Goal: Communication & Community: Answer question/provide support

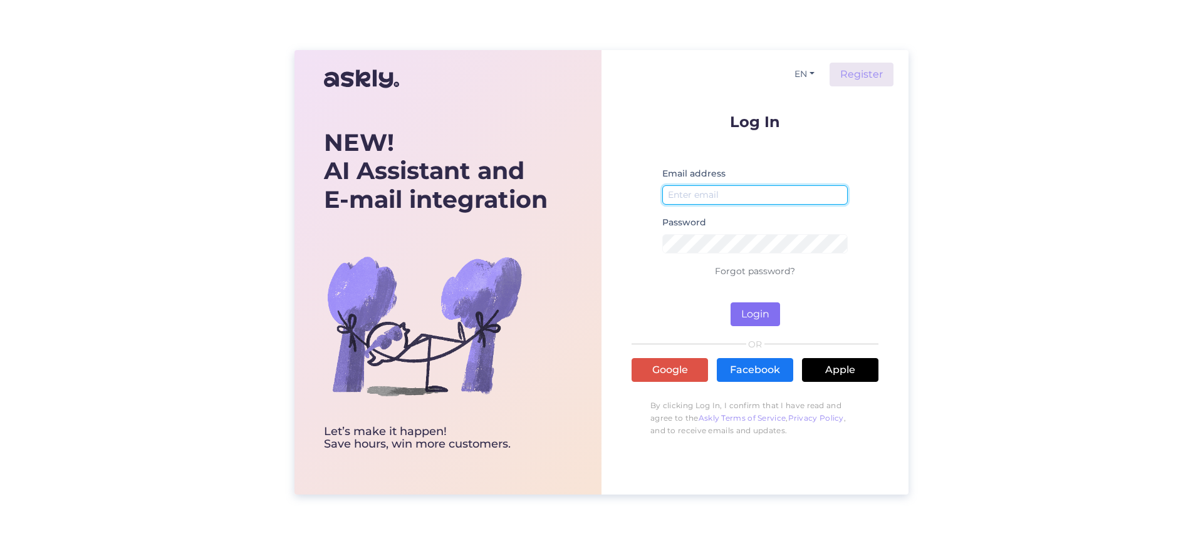
type input "[EMAIL_ADDRESS][DOMAIN_NAME]"
click at [764, 311] on button "Login" at bounding box center [754, 315] width 49 height 24
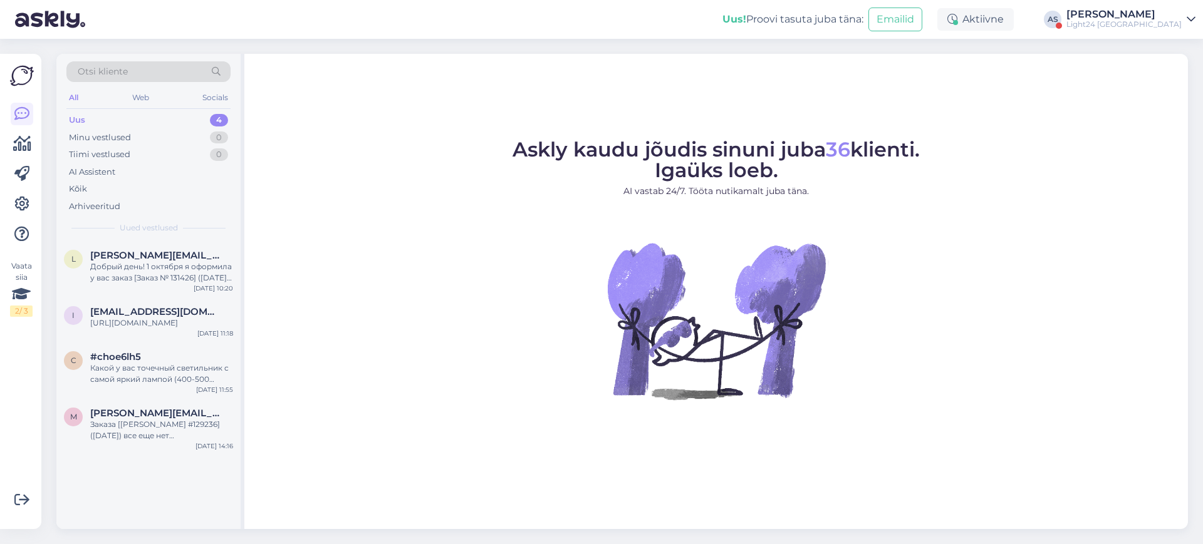
click at [1155, 12] on div "[PERSON_NAME]" at bounding box center [1123, 14] width 115 height 10
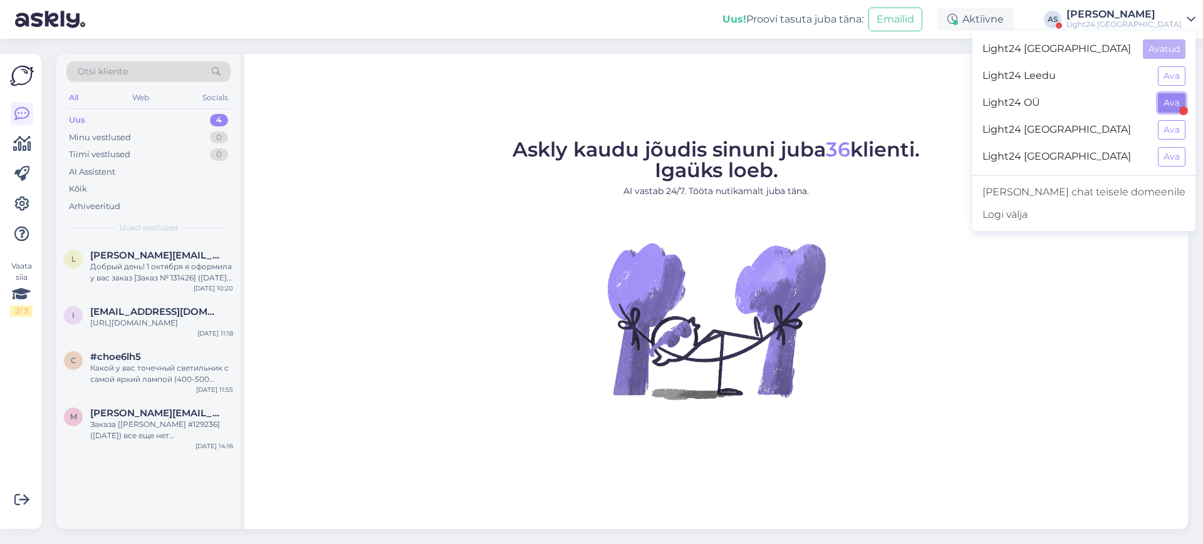
click at [1168, 101] on button "Ava" at bounding box center [1172, 102] width 28 height 19
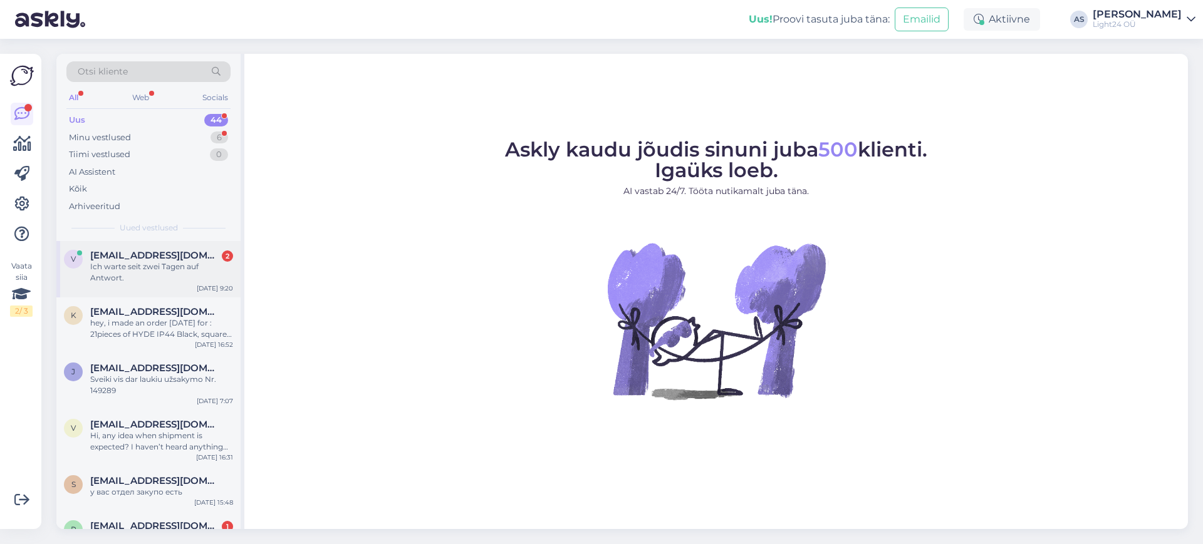
click at [140, 266] on div "Ich warte seit zwei Tagen auf Antwort." at bounding box center [161, 272] width 143 height 23
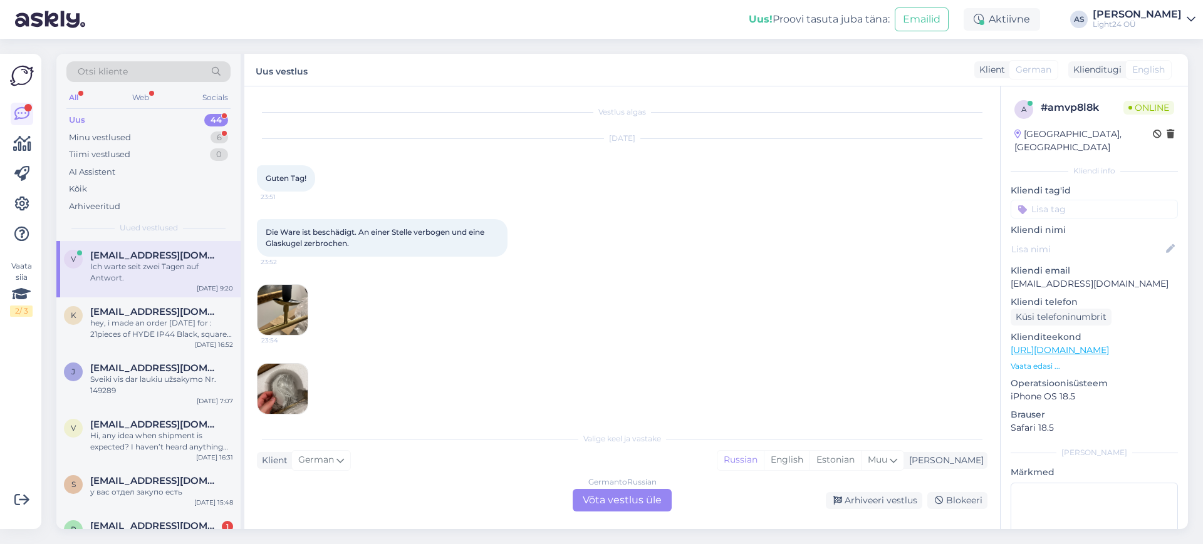
scroll to position [148, 0]
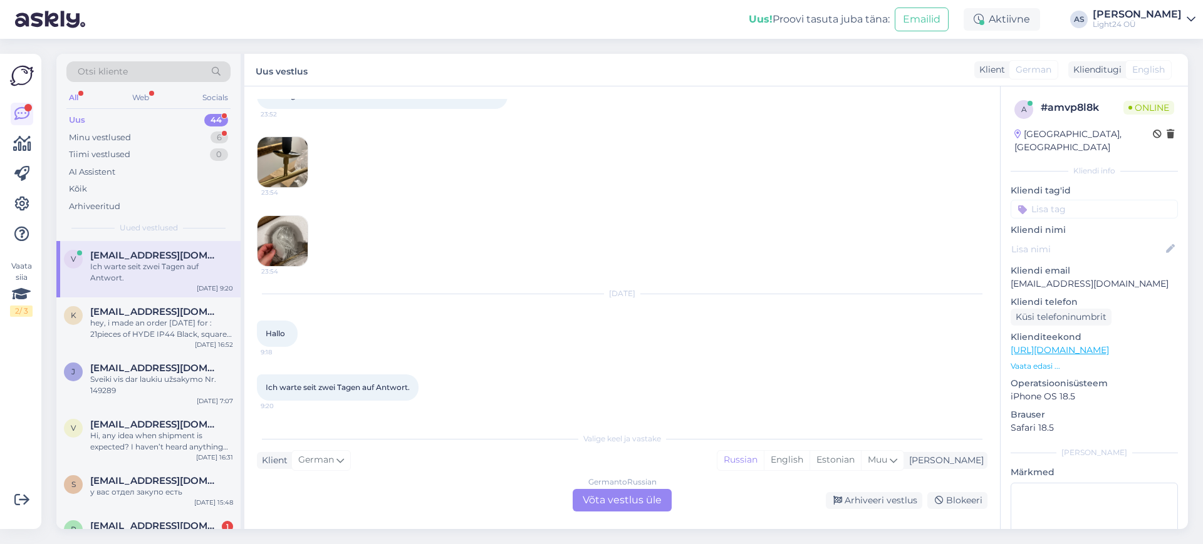
click at [640, 497] on div "German to Russian Võta vestlus üle" at bounding box center [622, 500] width 99 height 23
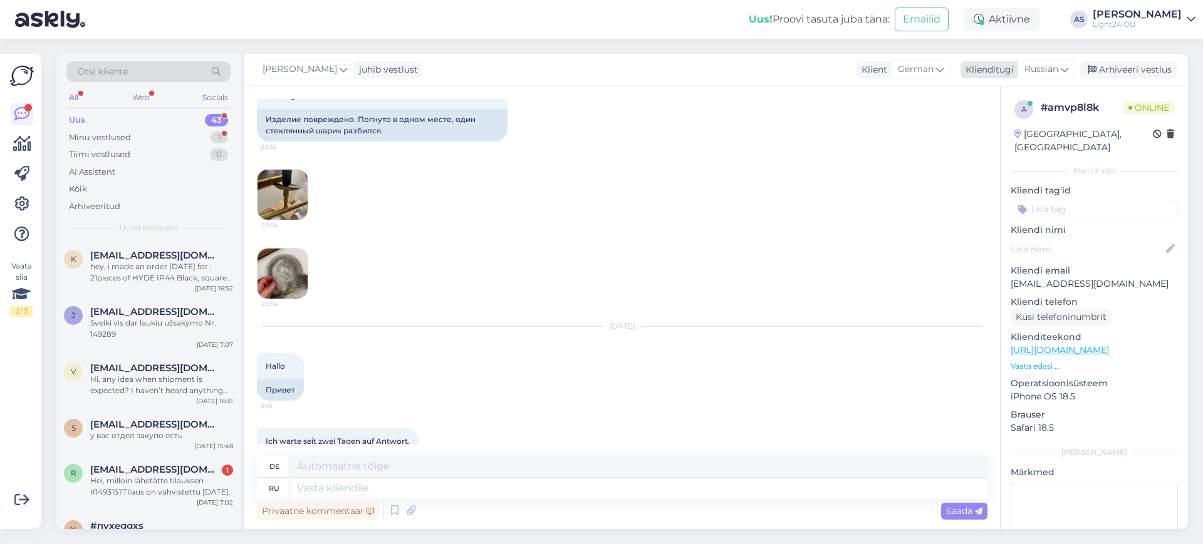
click at [1059, 68] on div "Russian" at bounding box center [1046, 70] width 58 height 20
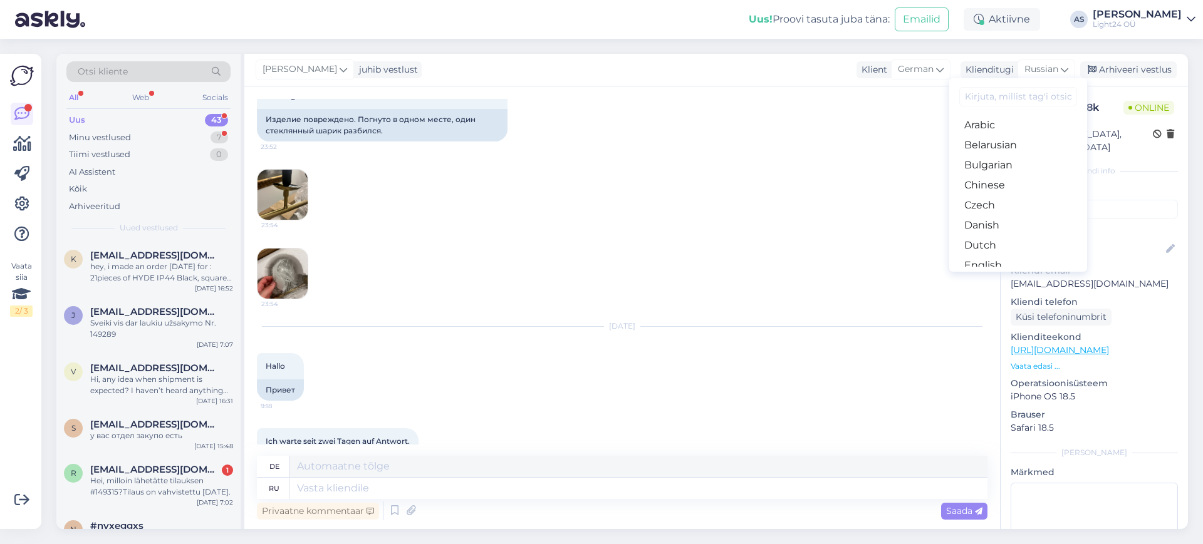
click at [1007, 95] on input at bounding box center [1018, 96] width 118 height 19
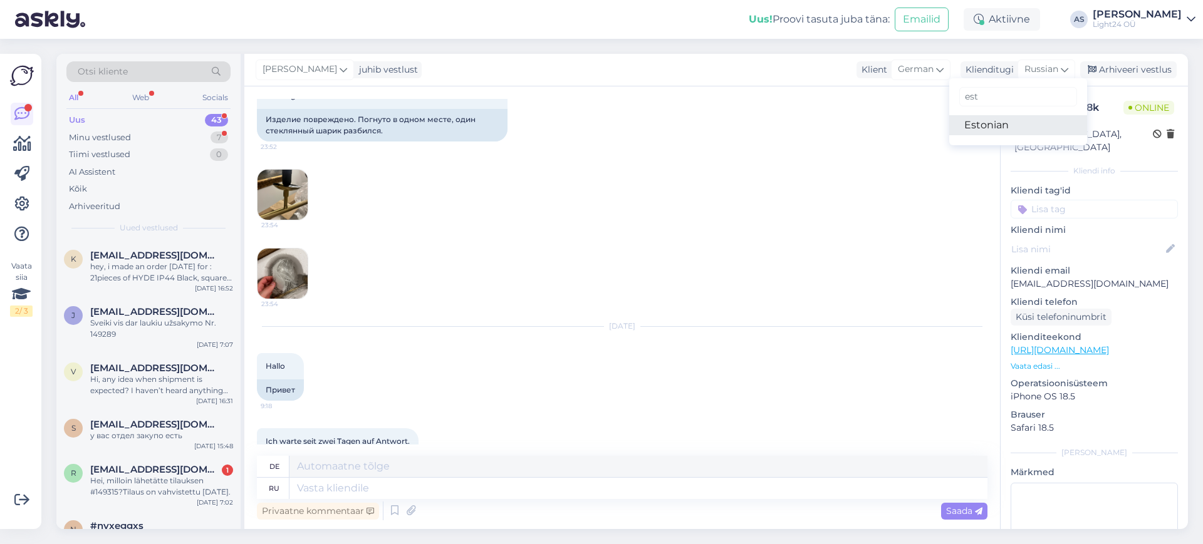
type input "est"
click at [980, 118] on link "Estonian" at bounding box center [1018, 125] width 138 height 20
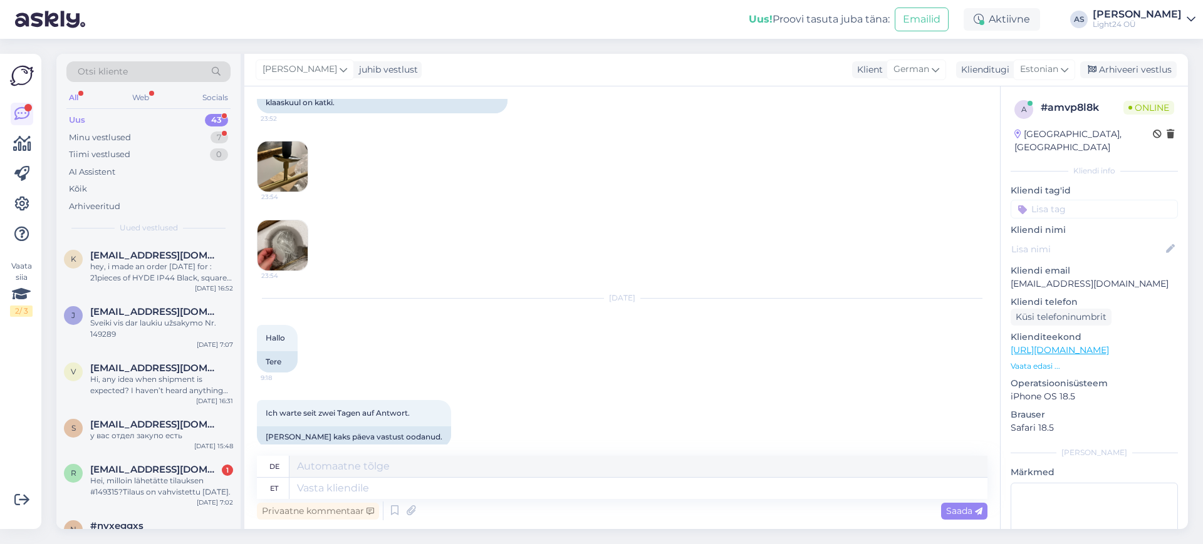
scroll to position [185, 0]
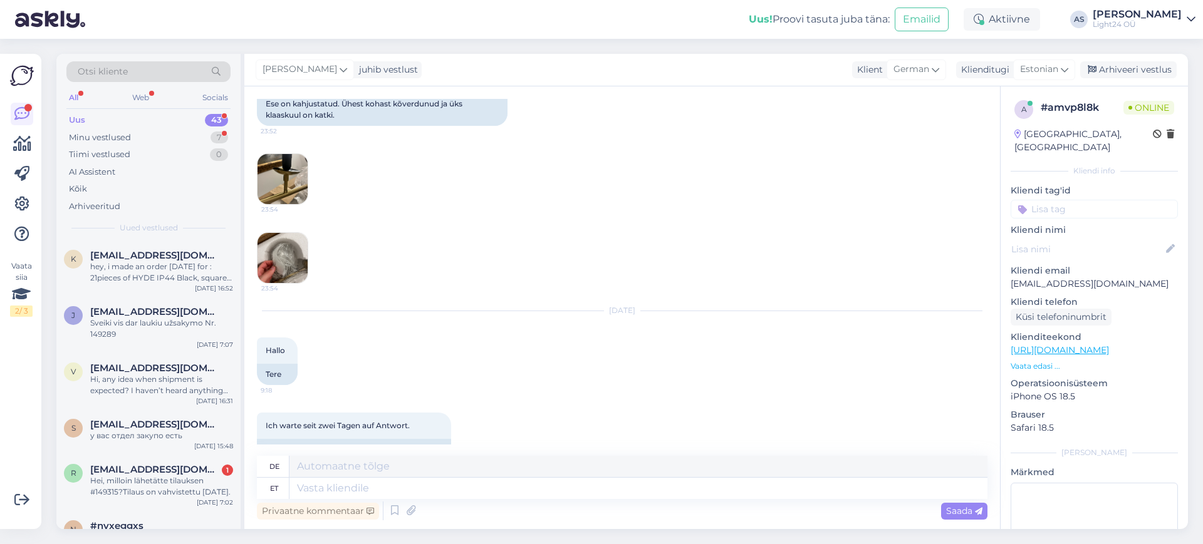
click at [281, 174] on img at bounding box center [282, 179] width 50 height 50
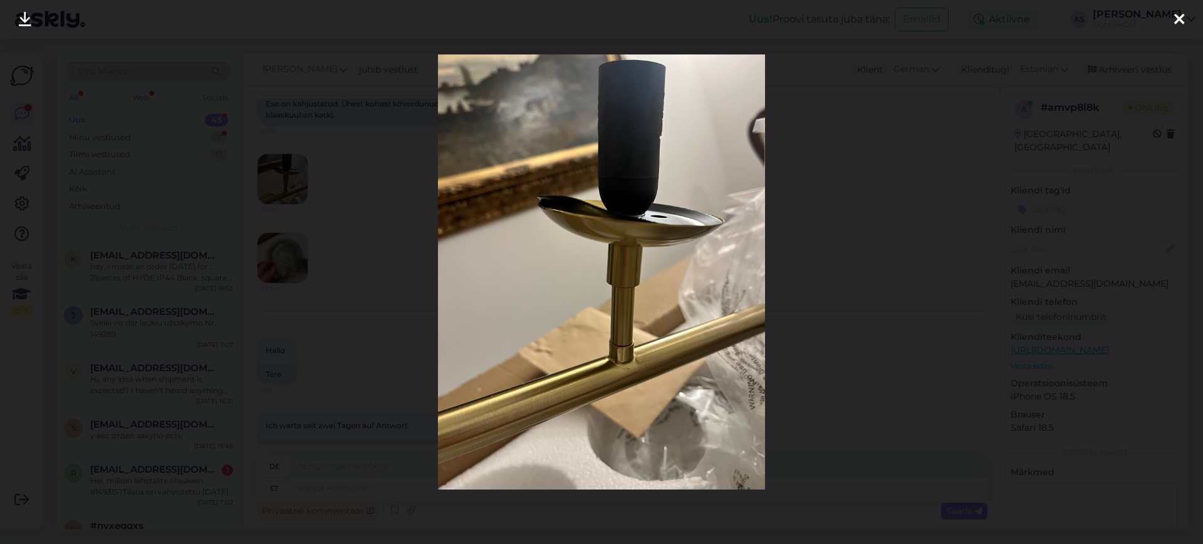
click at [994, 153] on div at bounding box center [601, 272] width 1203 height 544
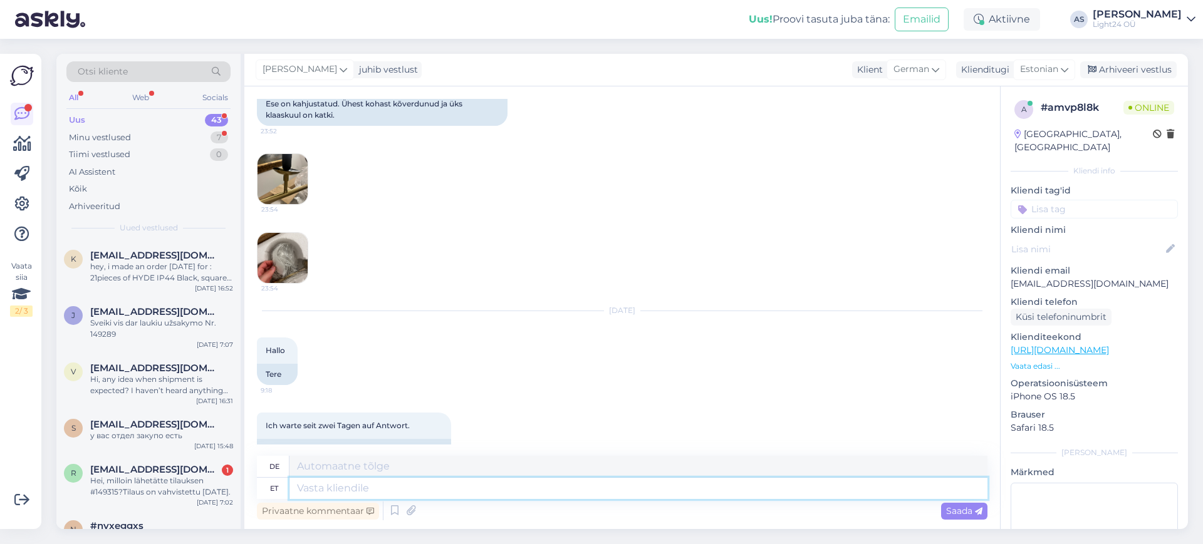
click at [415, 489] on textarea at bounding box center [638, 488] width 698 height 21
type textarea "Tere, s"
type textarea "Hallo,"
type textarea "Tere, saadame"
type textarea "Hallo, wir senden"
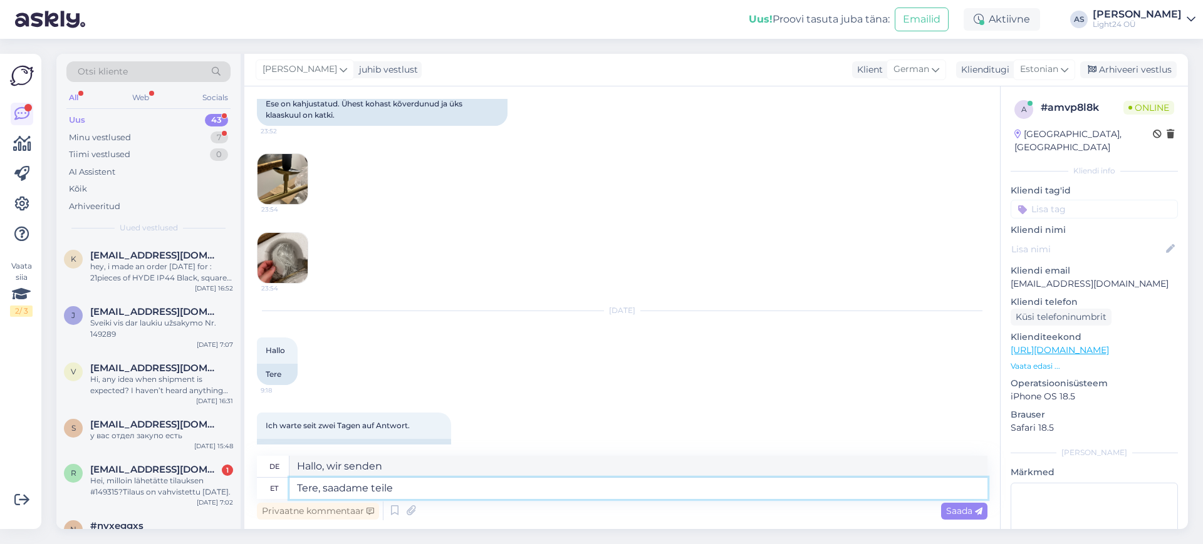
type textarea "Tere, saadame teile u"
type textarea "Hallo, wir senden Ihnen"
type textarea "Tere, saadame teile uue k"
type textarea "[PERSON_NAME], wir schicken Ihnen ein neues"
type textarea "Tere, saadame teile uue kupli"
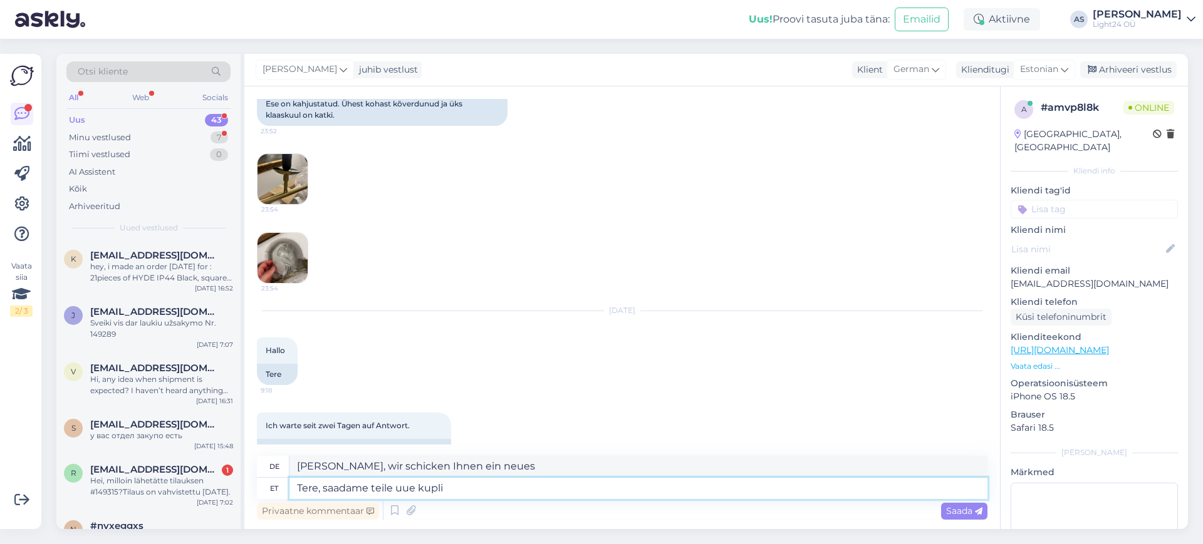
type textarea "Hallo, wir senden Ihnen eine neue [PERSON_NAME] zu."
type textarea "Tere, saada"
type textarea "Hallo, wir senden Ihnen"
type textarea "Tere, s"
type textarea "[PERSON_NAME], wir schicken Ihnen ein neues"
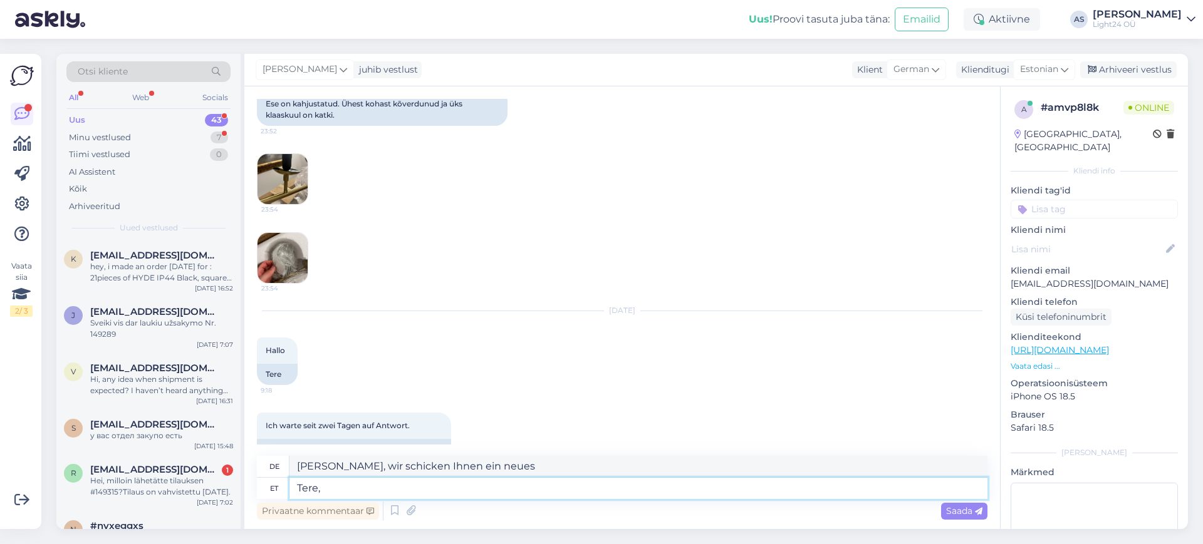
type textarea "Tere,"
type textarea "Hallo,"
type textarea "Tere, kas s"
type textarea "Hallo, ist"
type textarea "Tere, kas saate"
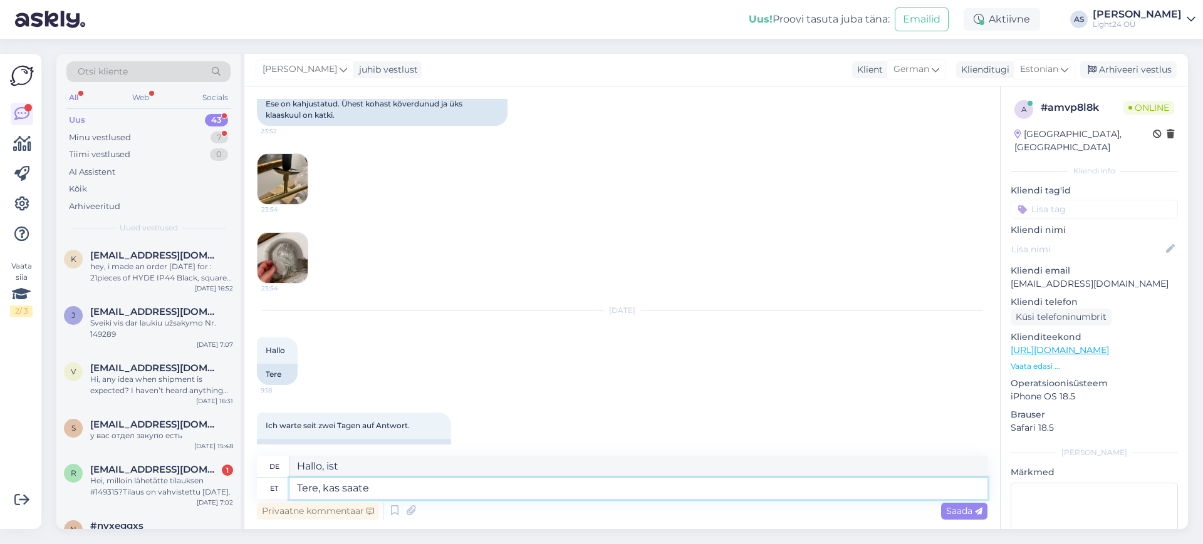
type textarea "Hallo, kannst du"
type textarea "Tere, kas saate selle m"
type textarea "Hallo, kannst du das besorgen?"
type textarea "Tere, kas saate selle metallosa e"
type textarea "Hallo, können Sie dieses Metallteil bekommen?"
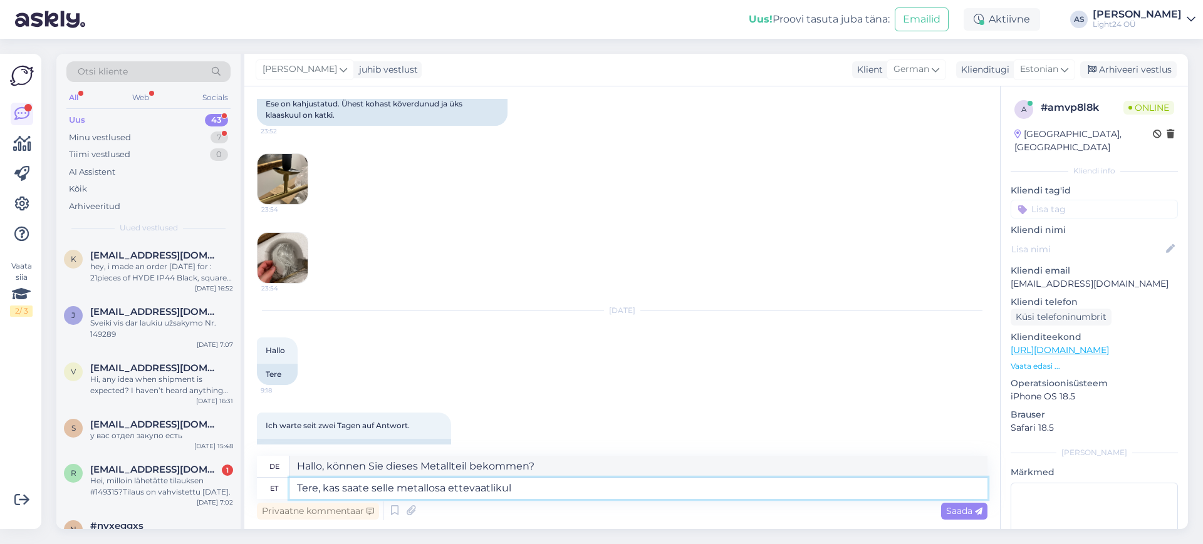
type textarea "Tere, kas saate selle metallosa ettevaatlikult"
type textarea "Hallo, können Sie dieses Metallteil bitte vorsichtig nehmen"
type textarea "Tere, kas saate selle metallosa ettevaatlikult tagasi p"
type textarea "Hallo, können Sie dieses Metallteil bitte sorgfältig zurückgeben?"
type textarea "Tere, kas saate selle metallosa ettevaatlikult tagasi painutada? S"
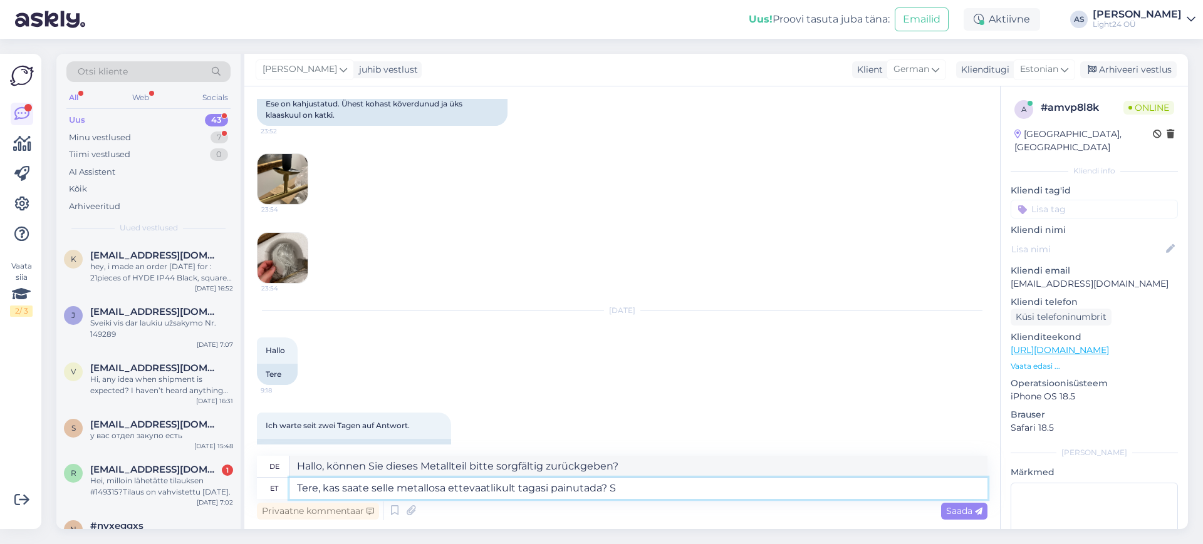
type textarea "Hallo, können Sie dieses Metallteil vorsichtig zurückbiegen?"
type textarea "Tere, kas saate selle metallosa ettevaatlikult tagasi painutada? Saadame t"
type textarea "Hallo, können Sie dieses Metallteil vorsichtig zurückbiegen? Wir senden"
type textarea "Tere, kas saate selle metallosa ettevaatlikult tagasi painutada? [GEOGRAPHIC_DA…"
type textarea "Hallo, können Sie dieses Metallteil vorsichtig zurückbiegen? Wir schicken [PERS…"
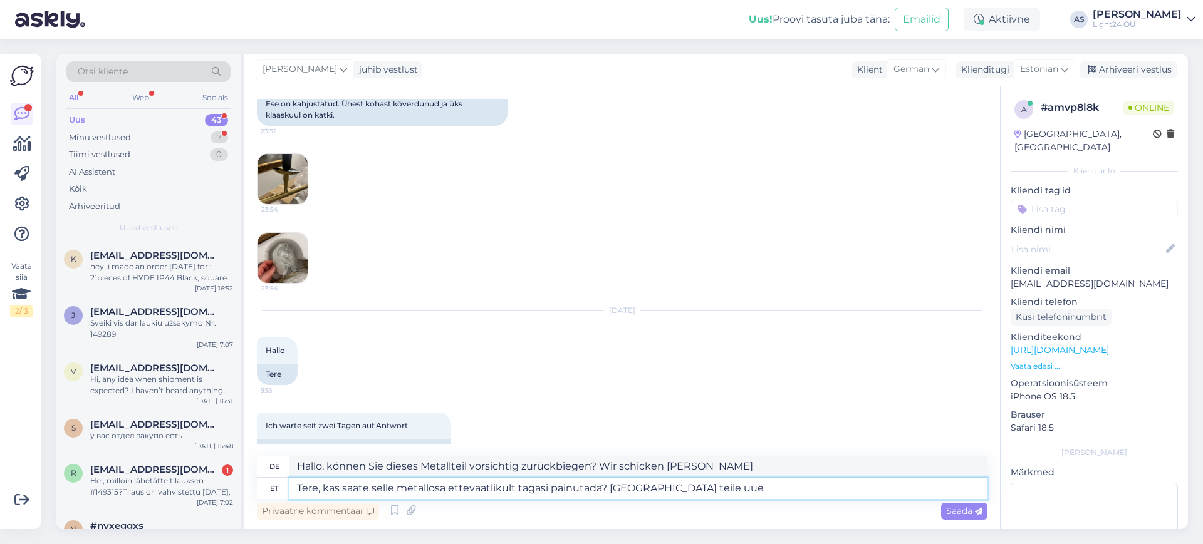
type textarea "Tere, kas saate selle metallosa ettevaatlikult tagasi painutada? [GEOGRAPHIC_DA…"
type textarea "Hallo, können Sie dieses Metallteil vorsichtig zurückbiegen? Wir schicken Ihnen…"
type textarea "Tere, kas saate selle metallosa ettevaatlikult tagasi painutada? Saadame teile …"
type textarea "Hallo, können Sie dieses Metallteil vorsichtig zurückbiegen? Wir schicken Ihnen…"
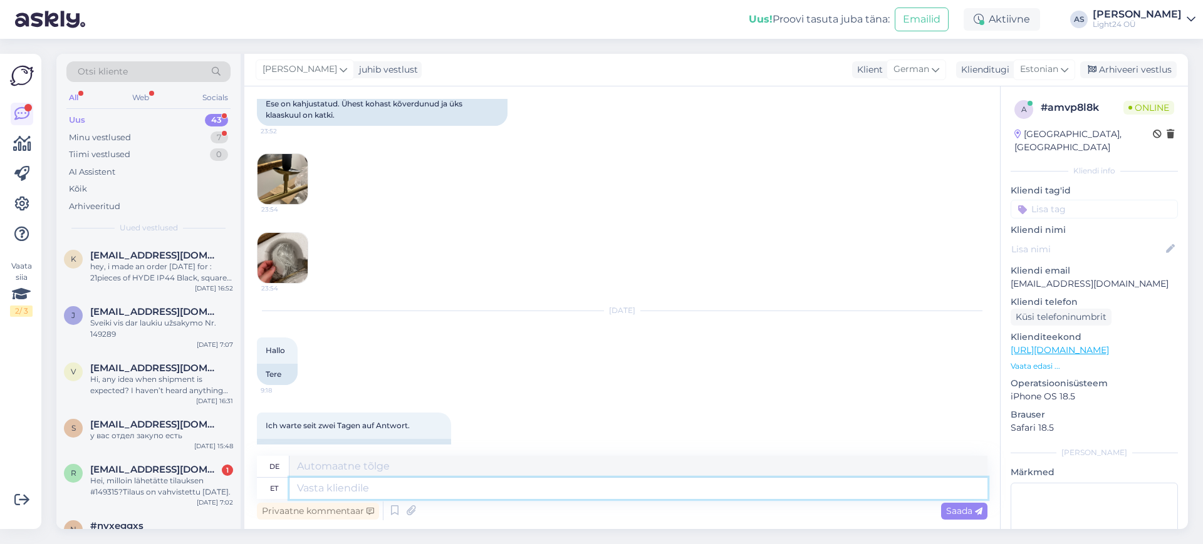
scroll to position [312, 0]
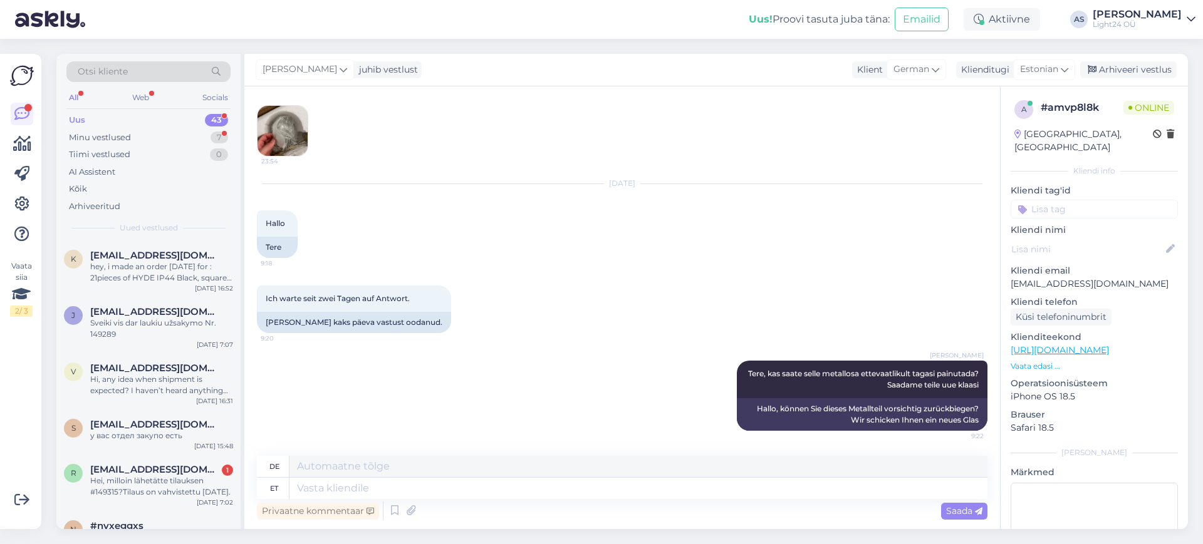
click at [281, 126] on img at bounding box center [282, 131] width 50 height 50
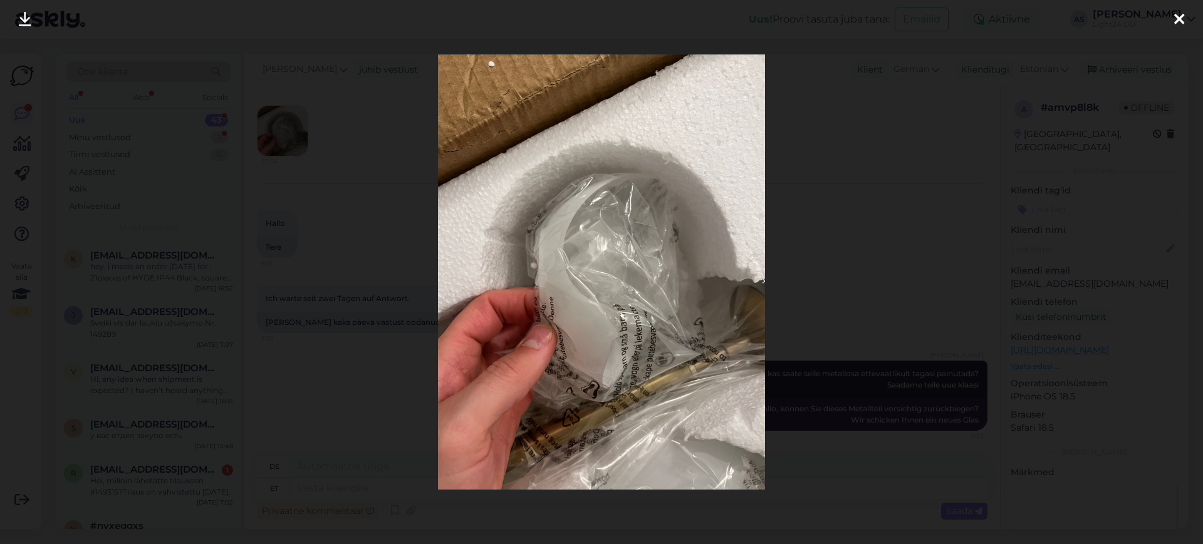
click at [1172, 19] on div at bounding box center [1179, 19] width 25 height 39
